Goal: Information Seeking & Learning: Learn about a topic

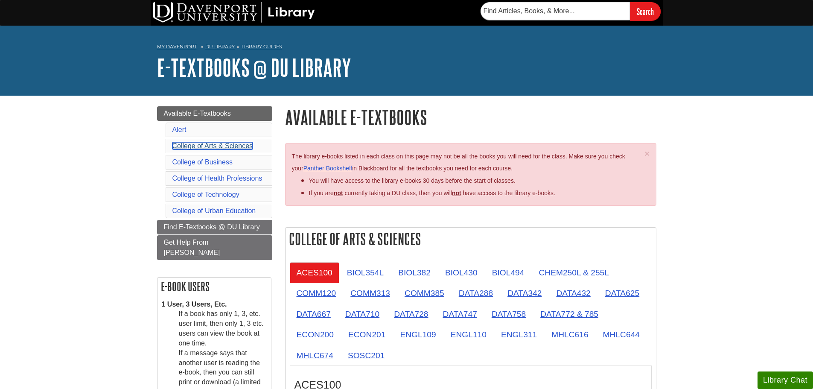
click at [244, 146] on link "College of Arts & Sciences" at bounding box center [212, 145] width 81 height 7
click at [225, 49] on link "DU Library" at bounding box center [219, 47] width 29 height 6
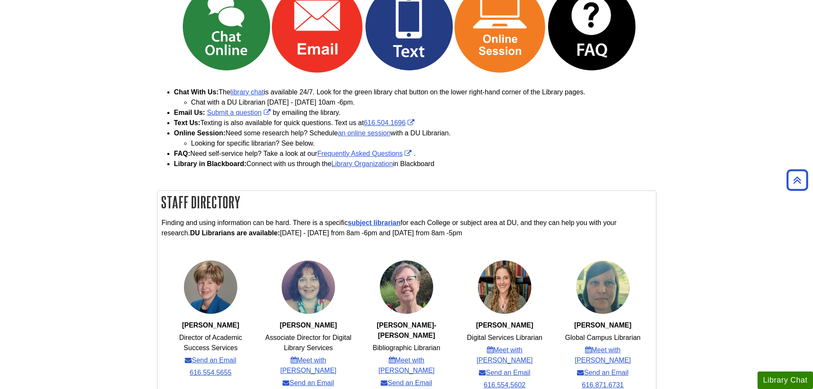
scroll to position [43, 0]
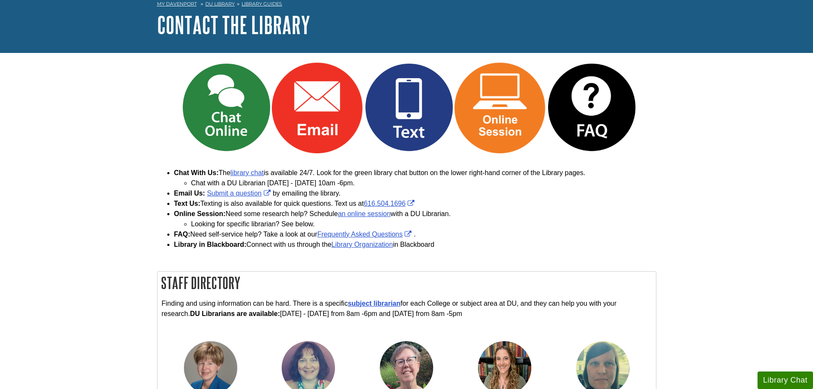
click at [268, 0] on html "Skip to Main Content Search My Davenport DU Library Library Guides Contact the …" at bounding box center [406, 378] width 813 height 843
click at [269, 3] on link "Library Guides" at bounding box center [261, 4] width 41 height 6
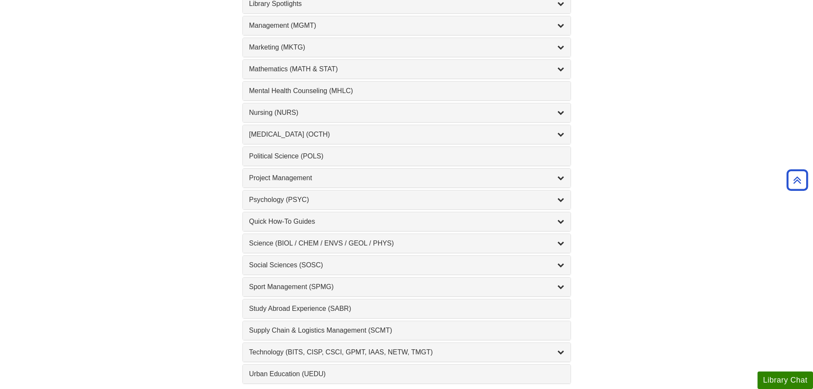
scroll to position [849, 0]
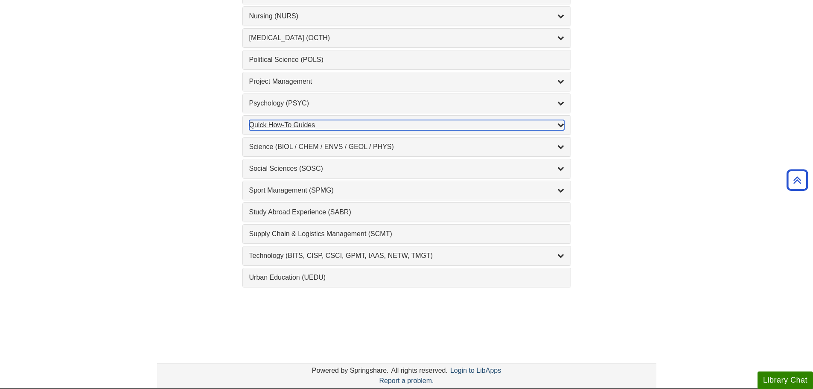
click at [302, 125] on div "Quick How-To Guides , 10 guides" at bounding box center [406, 125] width 315 height 10
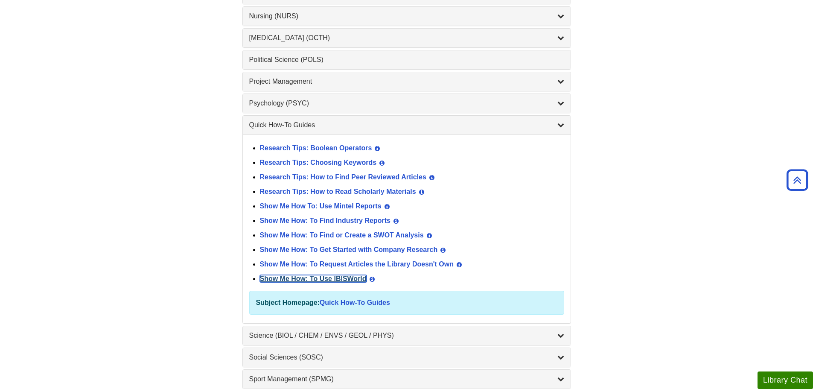
click at [310, 279] on link "Show Me How: To Use IBISWorld" at bounding box center [313, 278] width 107 height 7
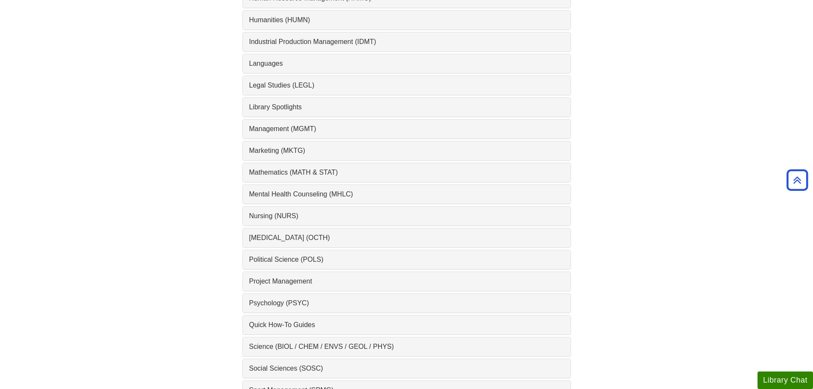
scroll to position [725, 0]
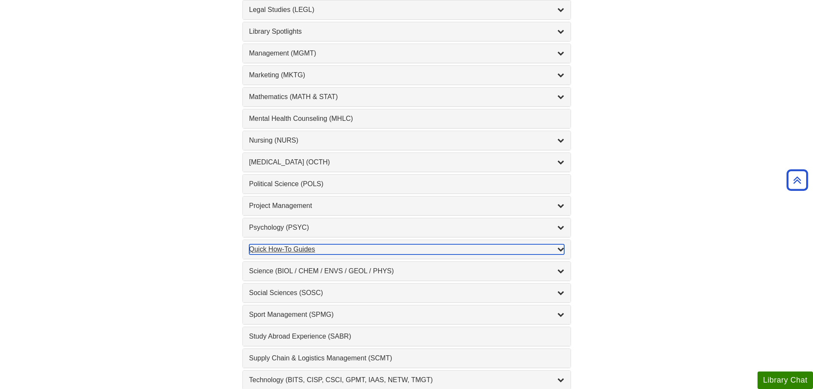
click at [304, 252] on div "Quick How-To Guides , 10 guides" at bounding box center [406, 249] width 315 height 10
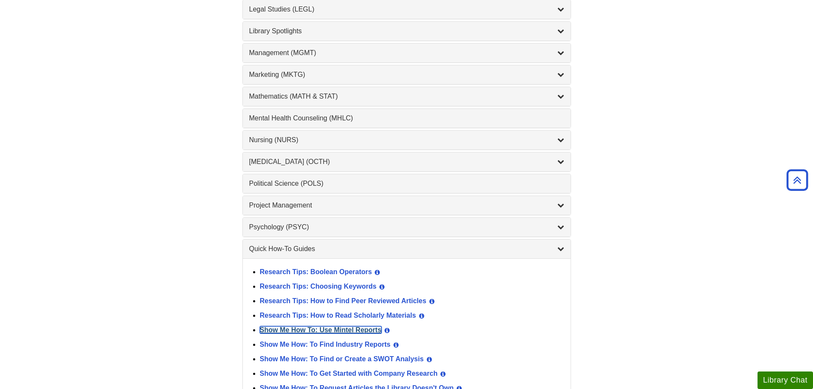
scroll to position [640, 0]
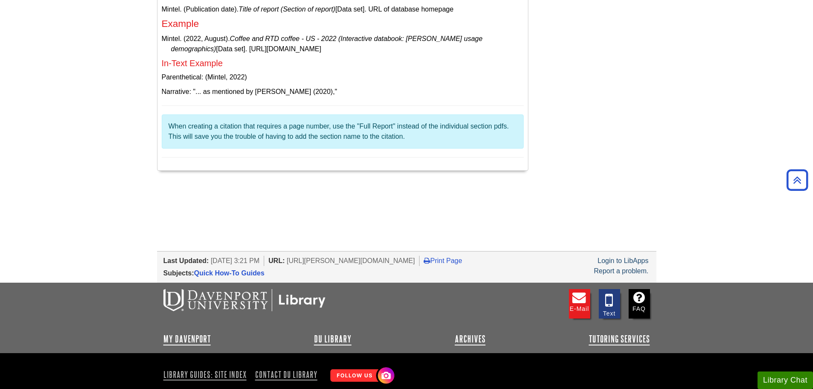
scroll to position [2749, 0]
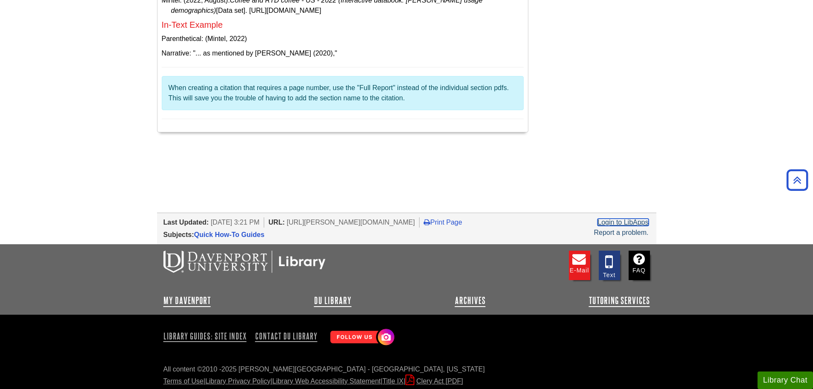
click at [614, 218] on link "Login to LibApps" at bounding box center [622, 221] width 51 height 7
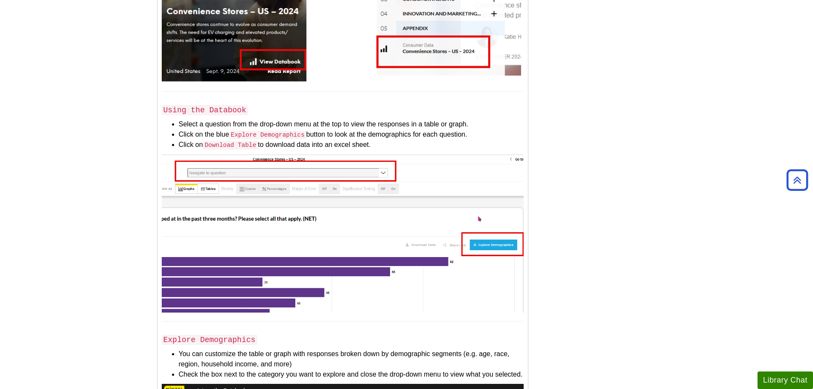
drag, startPoint x: 234, startPoint y: 197, endPoint x: 227, endPoint y: 202, distance: 8.2
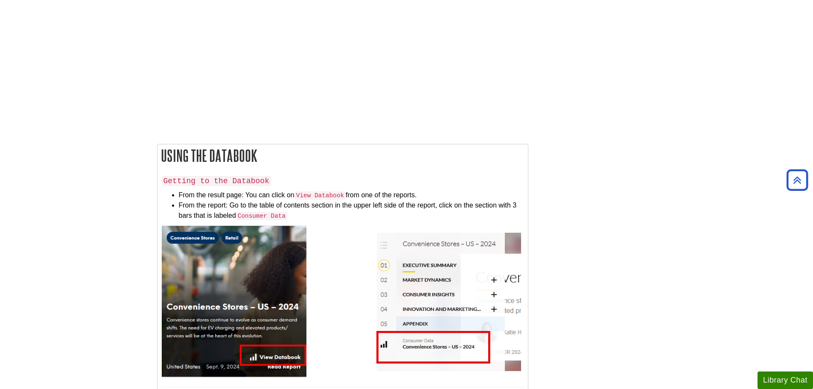
scroll to position [1128, 0]
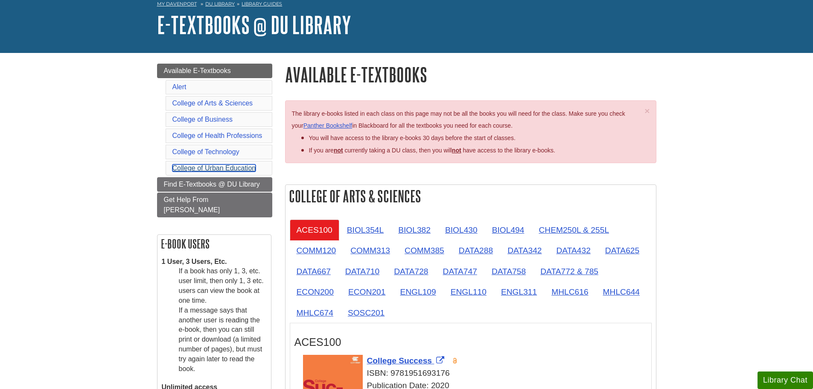
click at [248, 170] on link "College of Urban Education" at bounding box center [214, 167] width 84 height 7
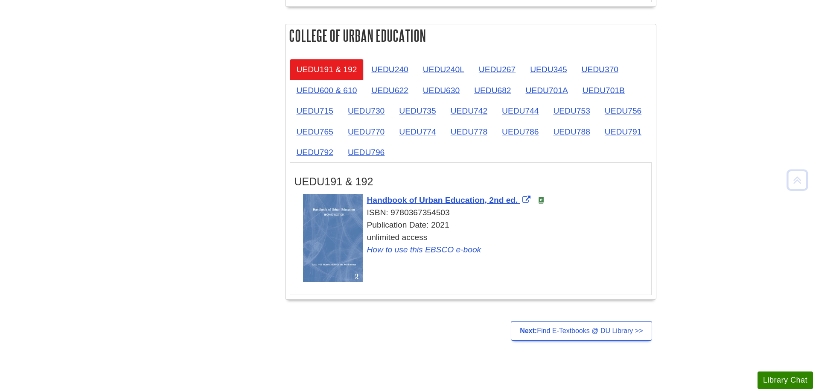
scroll to position [1405, 0]
